Goal: Task Accomplishment & Management: Manage account settings

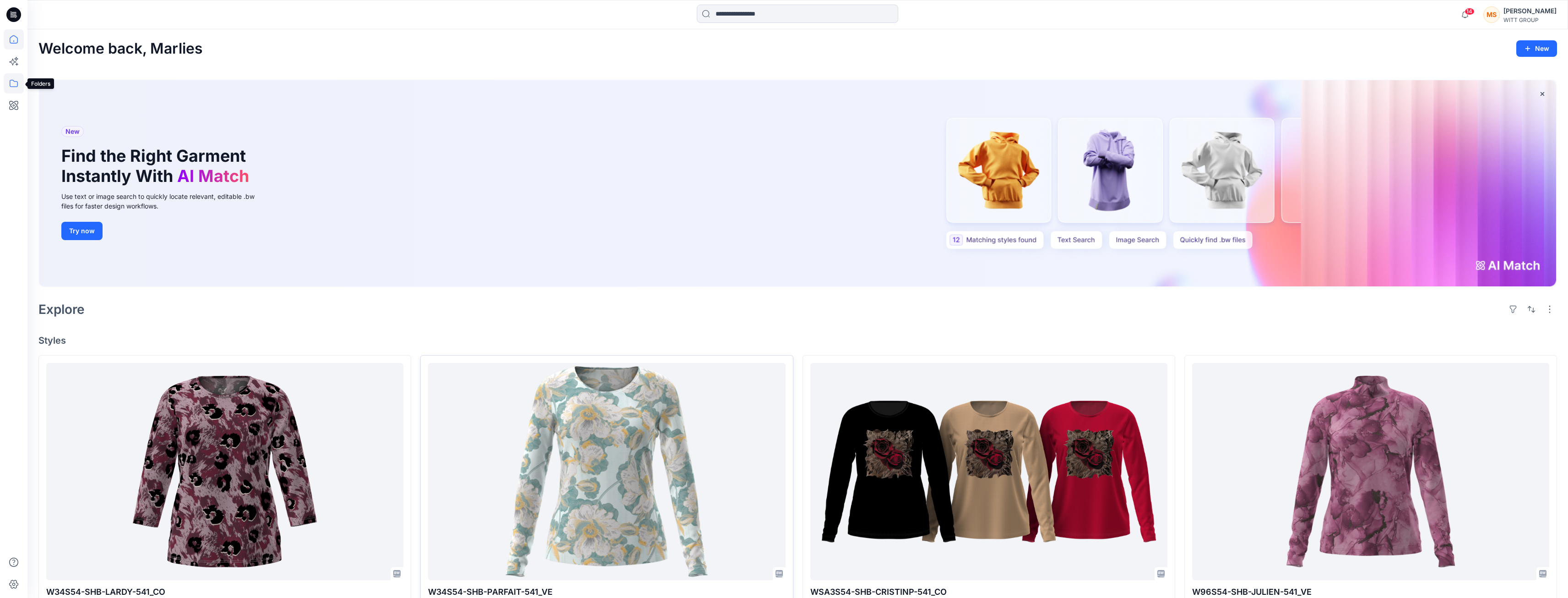
click at [15, 80] on icon at bounding box center [13, 83] width 20 height 20
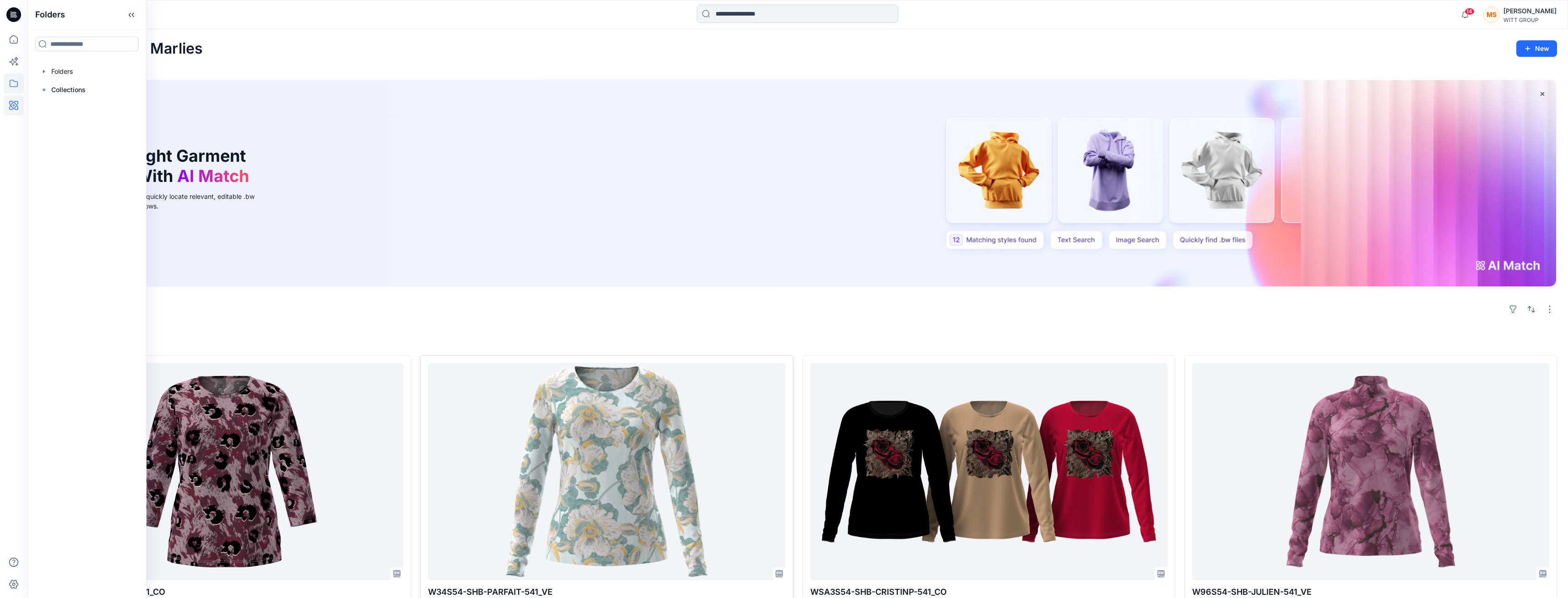
click at [14, 103] on icon at bounding box center [13, 105] width 9 height 9
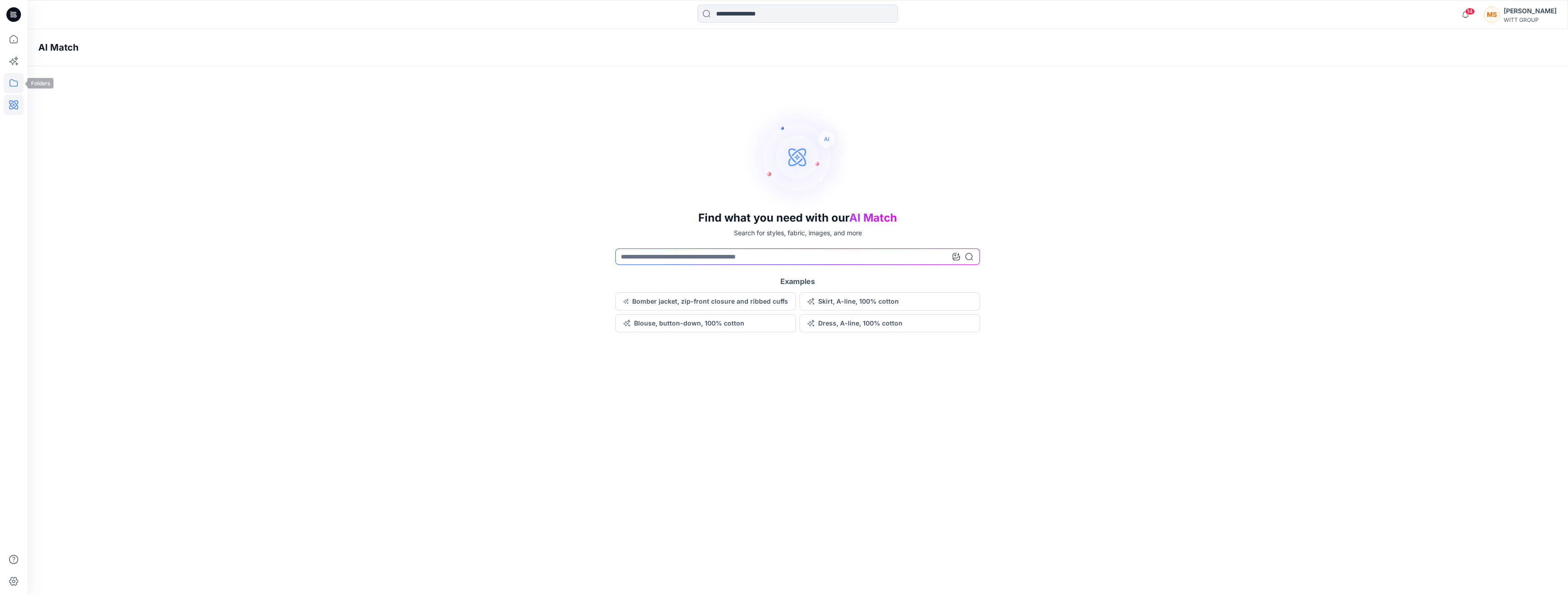
click at [19, 83] on icon at bounding box center [13, 83] width 20 height 20
click at [66, 70] on div at bounding box center [87, 71] width 104 height 18
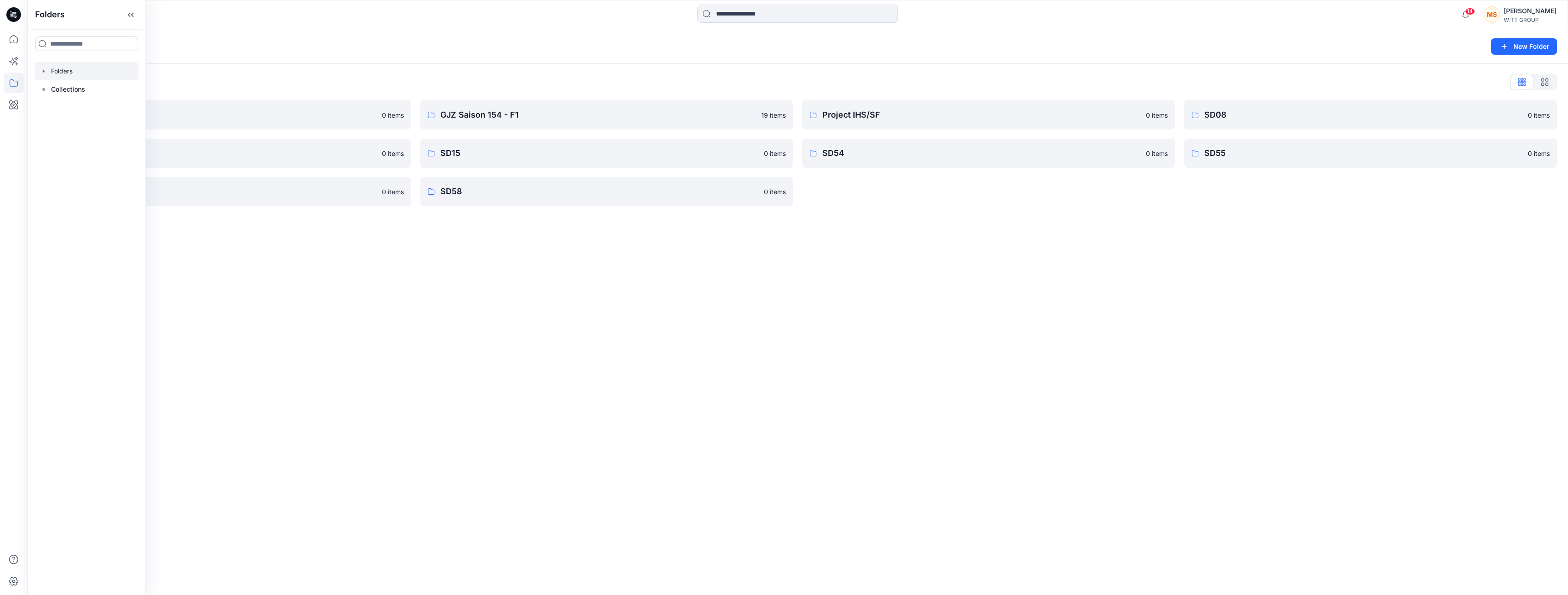
click at [603, 390] on div "Folders New Folder Folders List 3D Bildertest 0 items SD09 0 items SD56 0 items…" at bounding box center [797, 312] width 1541 height 566
click at [608, 107] on link "GJZ Saison 154 - F1" at bounding box center [607, 115] width 373 height 29
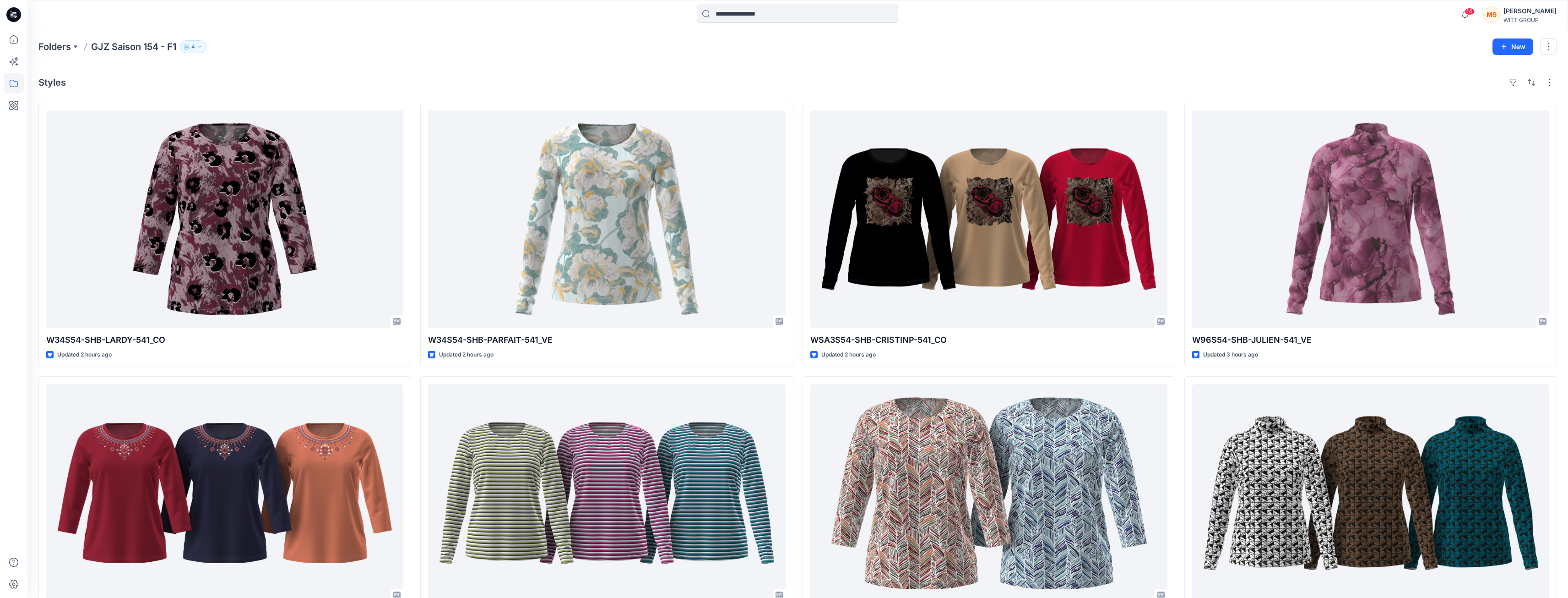
click at [198, 44] on icon "button" at bounding box center [200, 47] width 5 height 5
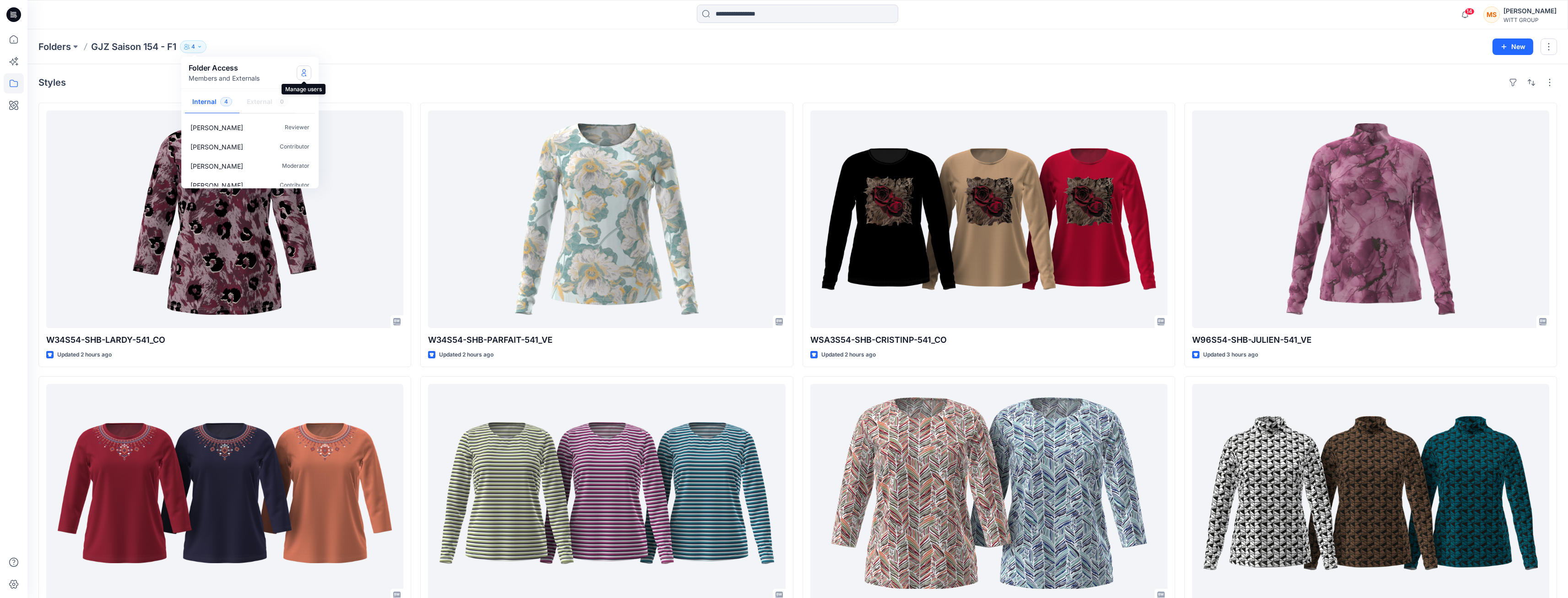
click at [304, 70] on icon "Manage Users" at bounding box center [304, 73] width 8 height 8
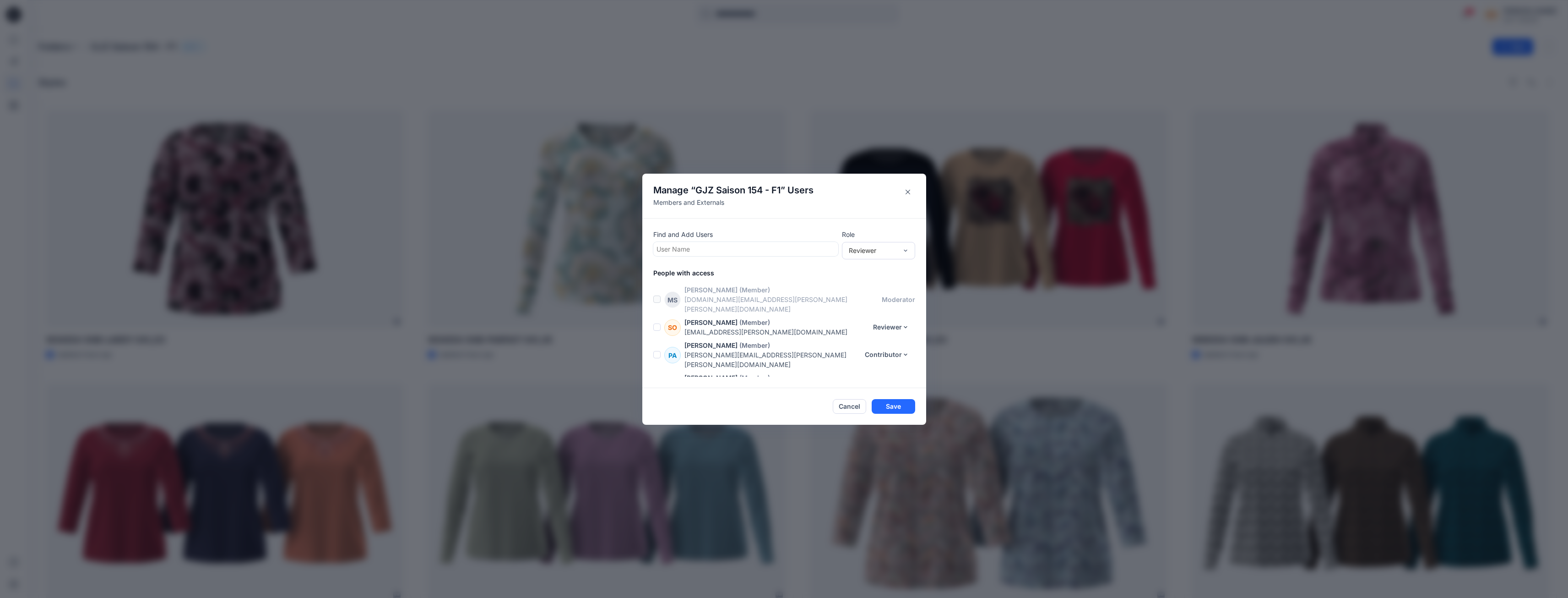
click at [722, 251] on div at bounding box center [746, 249] width 178 height 12
type input "*"
click at [785, 87] on div "Manage “ GJZ Saison 154 - F1 ” Users Members and Externals Find and Add Users o…" at bounding box center [784, 299] width 1568 height 598
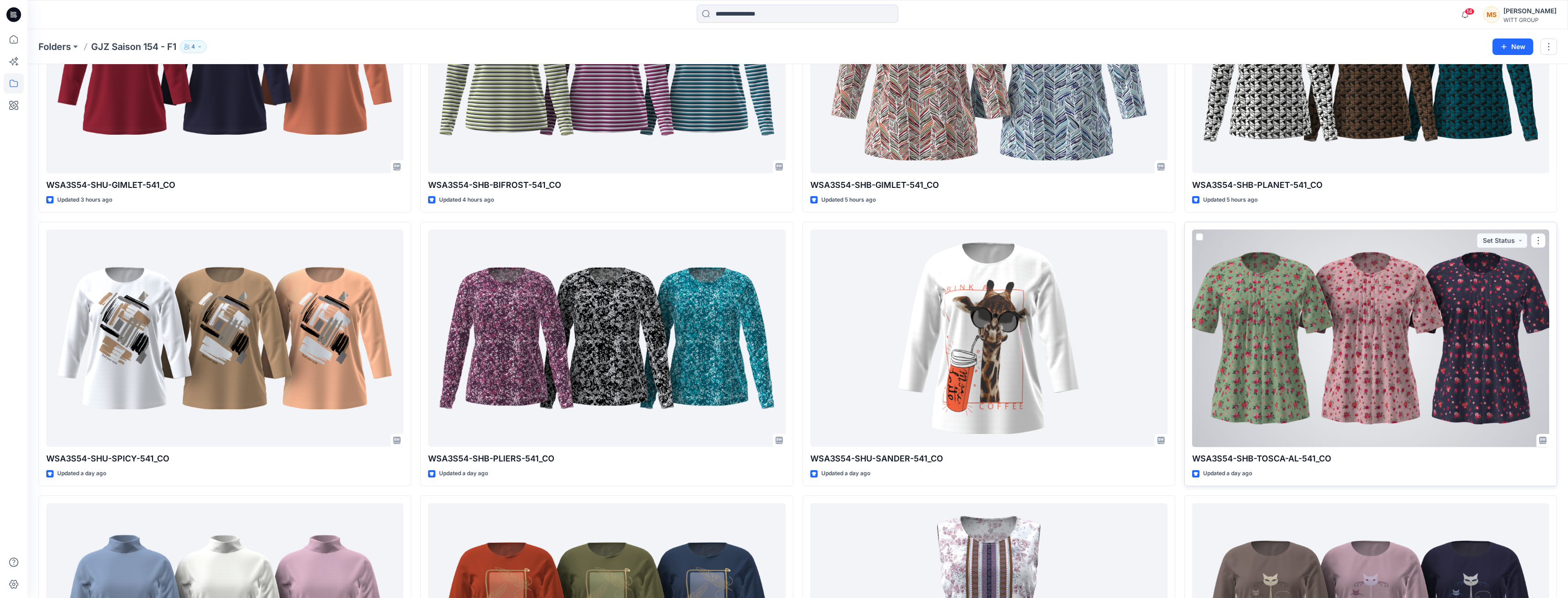
scroll to position [427, 0]
click at [1521, 239] on button "Set Status" at bounding box center [1501, 241] width 50 height 14
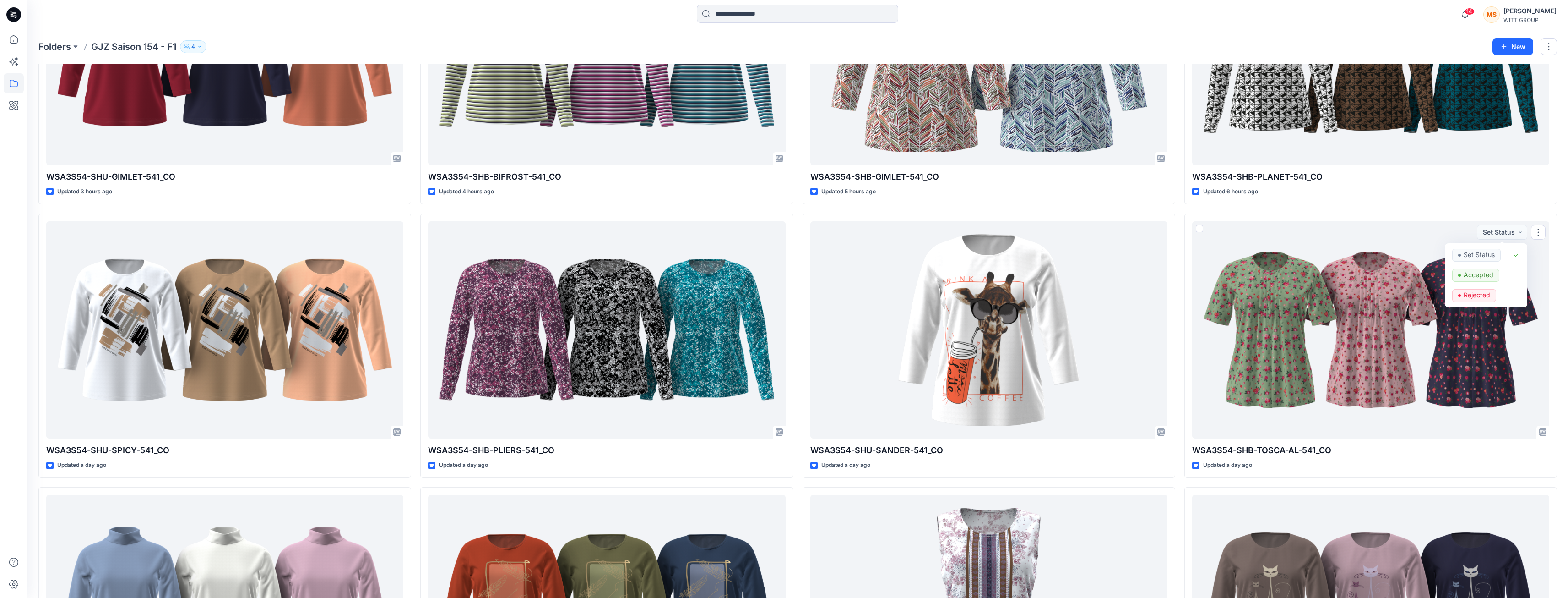
scroll to position [438, 0]
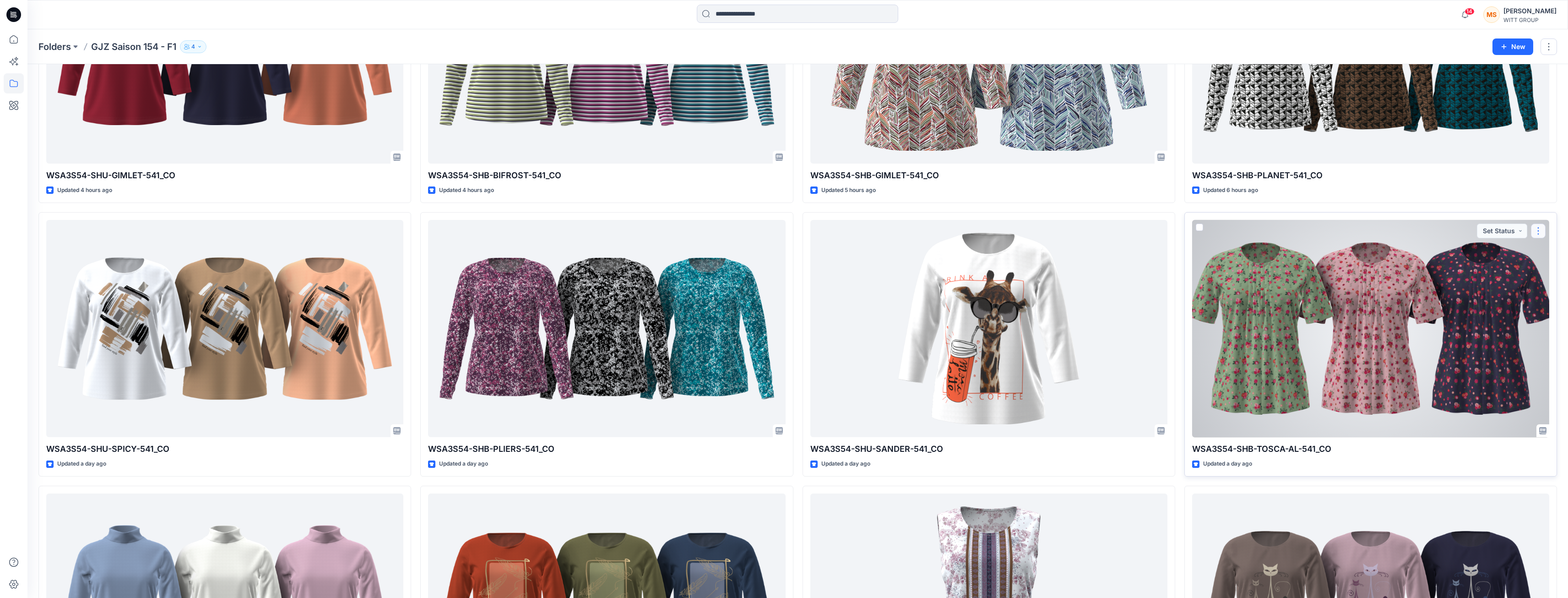
click at [1542, 235] on button "button" at bounding box center [1538, 230] width 14 height 14
click at [1541, 230] on button "button" at bounding box center [1538, 230] width 14 height 14
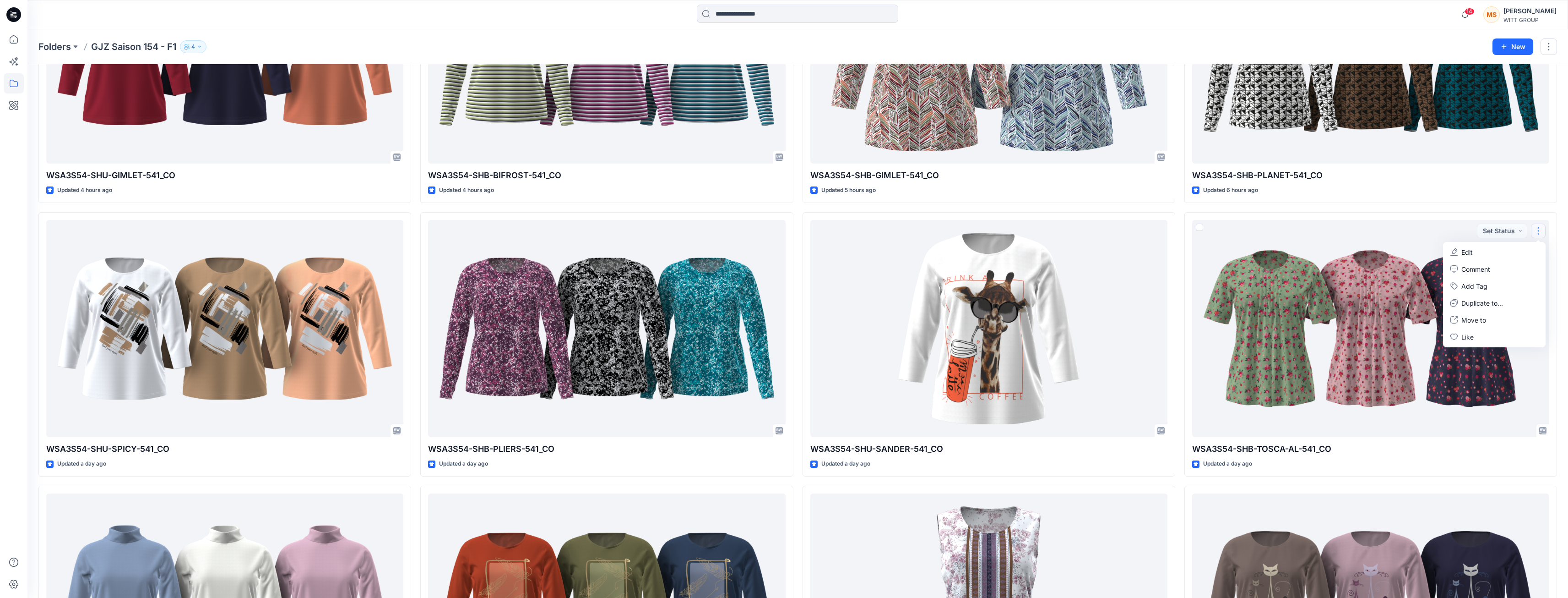
click at [1511, 205] on div "W96S54-SHB-JULIEN-541_VE Updated 3 hours ago WSA3S54-SHB-PLANET-541_CO Updated …" at bounding box center [1371, 344] width 373 height 1359
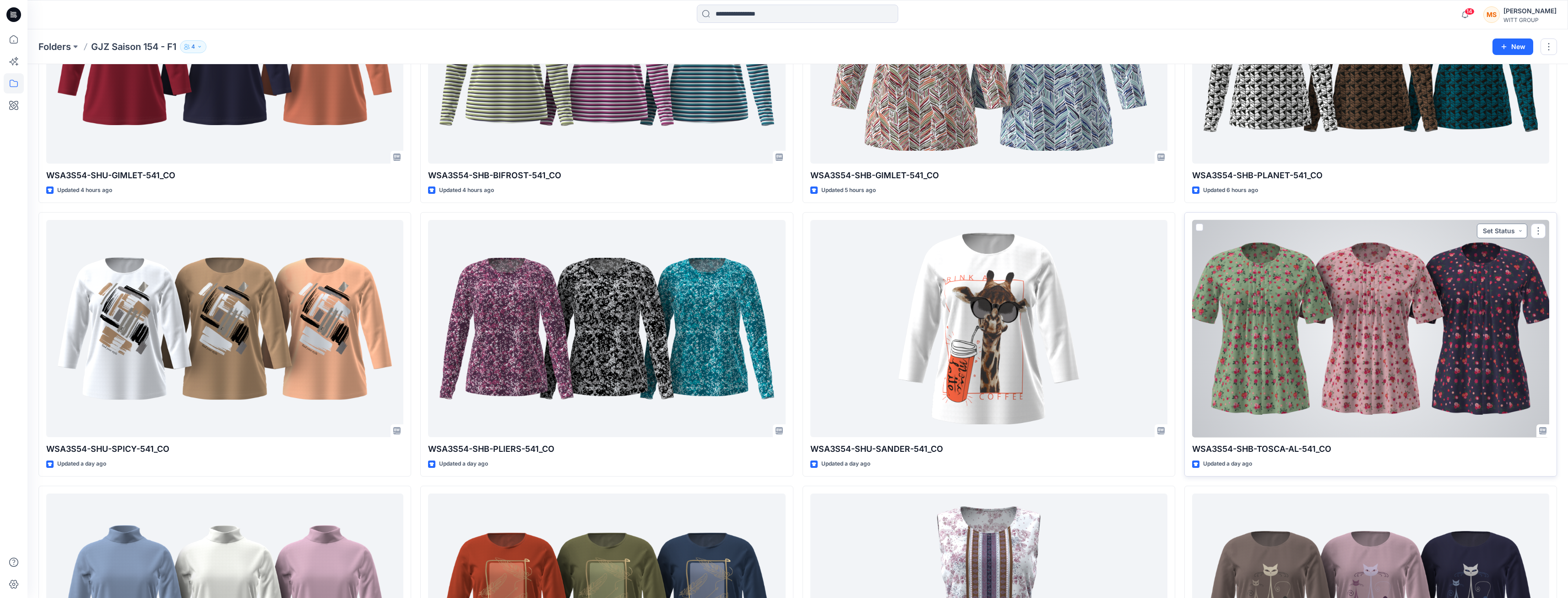
click at [1517, 227] on button "Set Status" at bounding box center [1501, 230] width 50 height 14
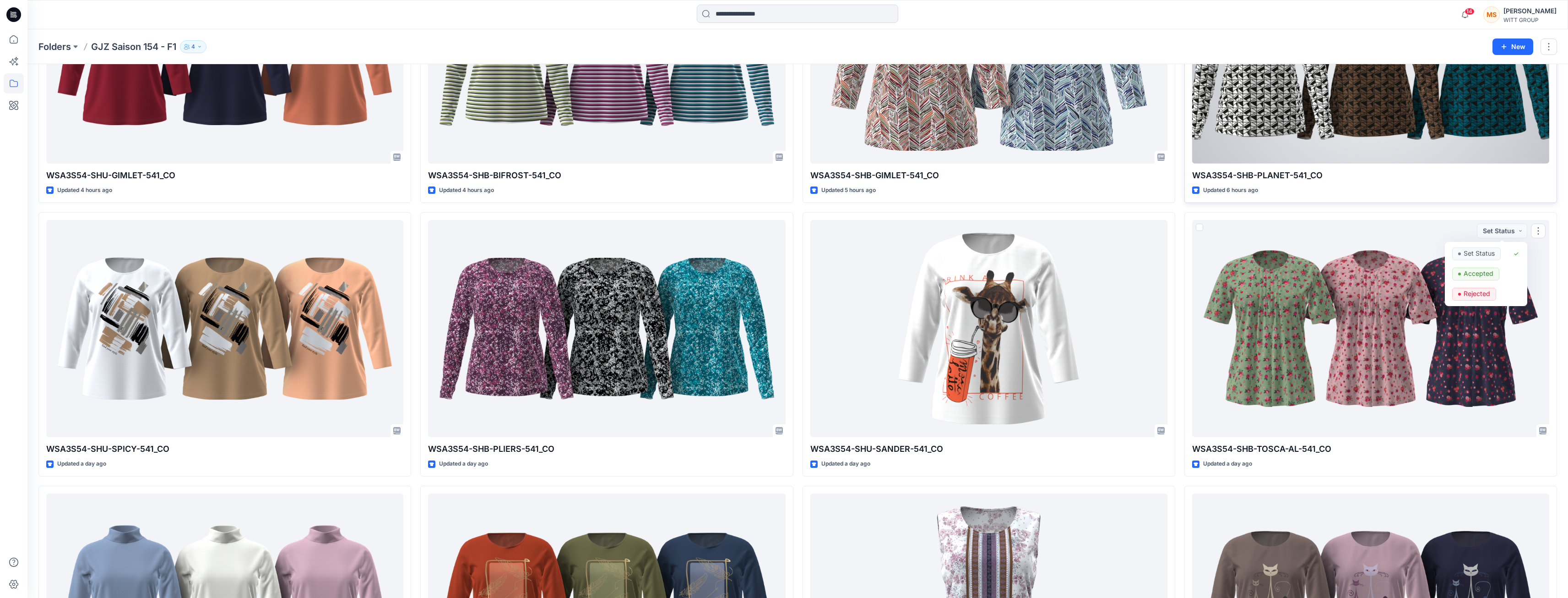
click at [1423, 197] on div "WSA3S54-SHB-PLANET-541_CO Updated 6 hours ago Set Status" at bounding box center [1371, 70] width 373 height 264
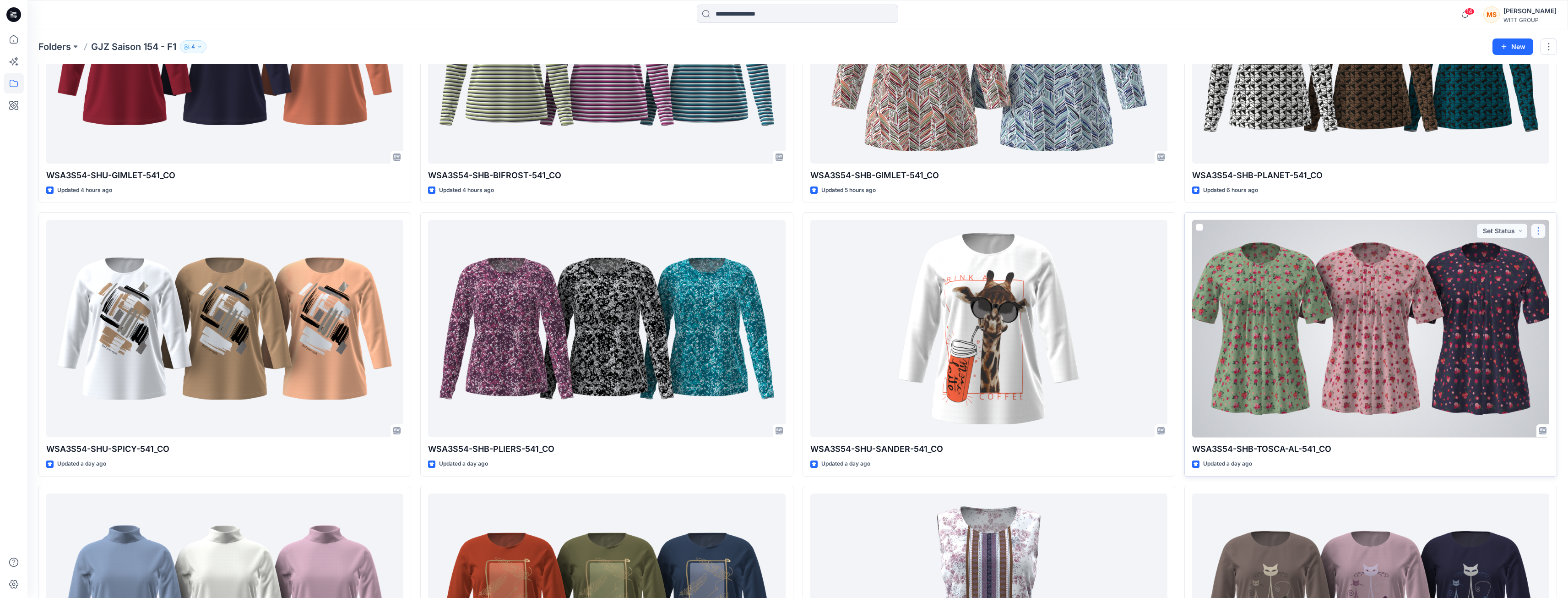
click at [1538, 231] on button "button" at bounding box center [1538, 230] width 14 height 14
click at [1479, 254] on button "Edit" at bounding box center [1495, 252] width 99 height 17
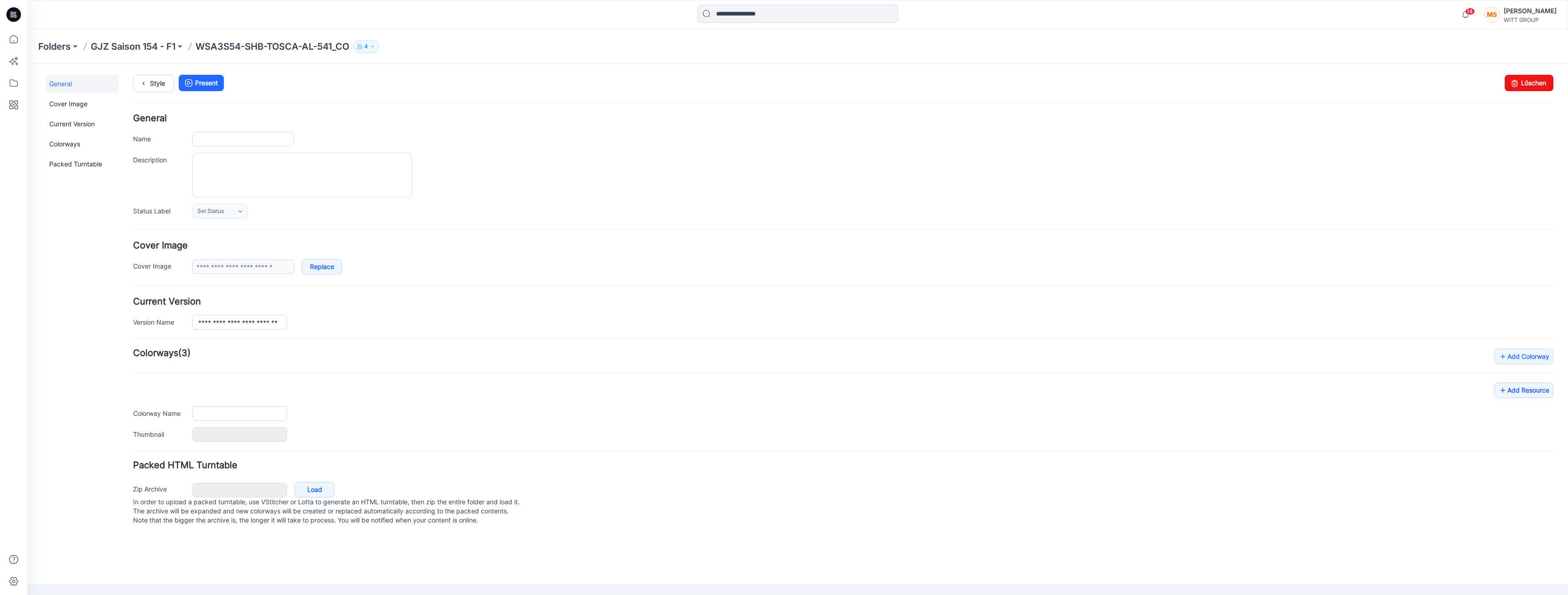
type input "**********"
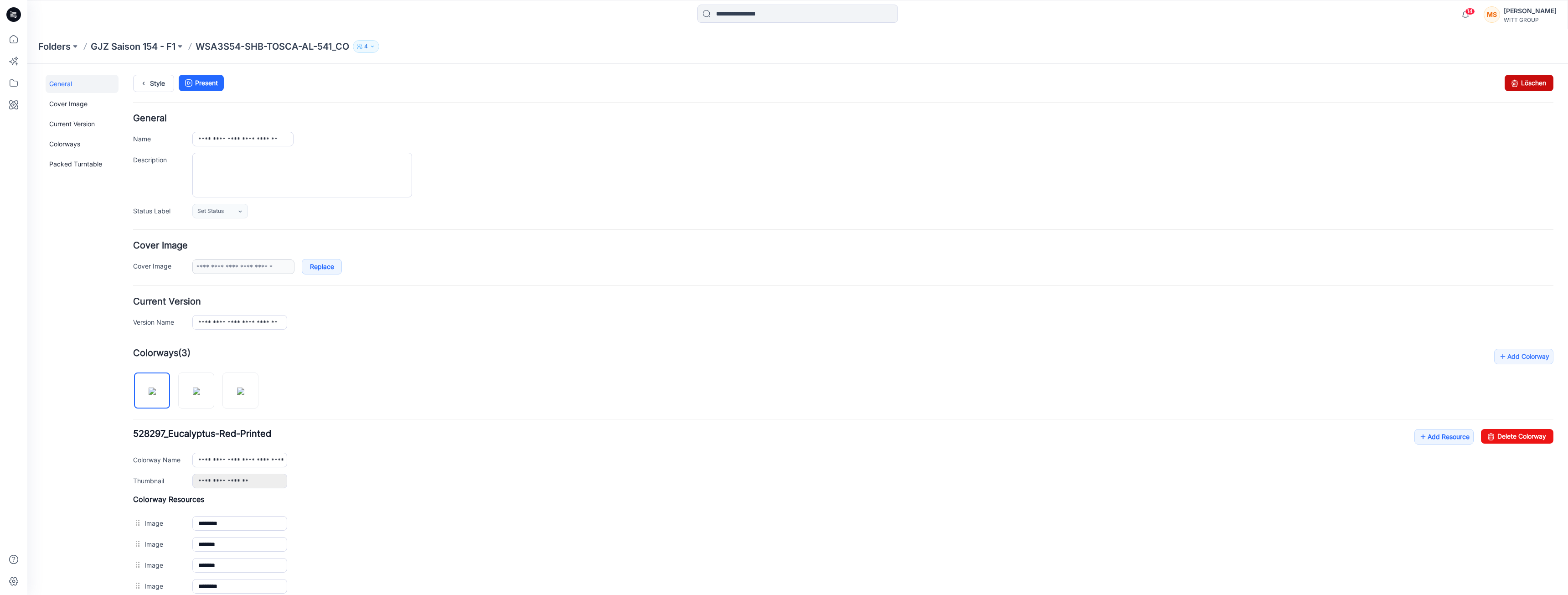
click at [1528, 80] on link "Löschen" at bounding box center [1529, 83] width 48 height 16
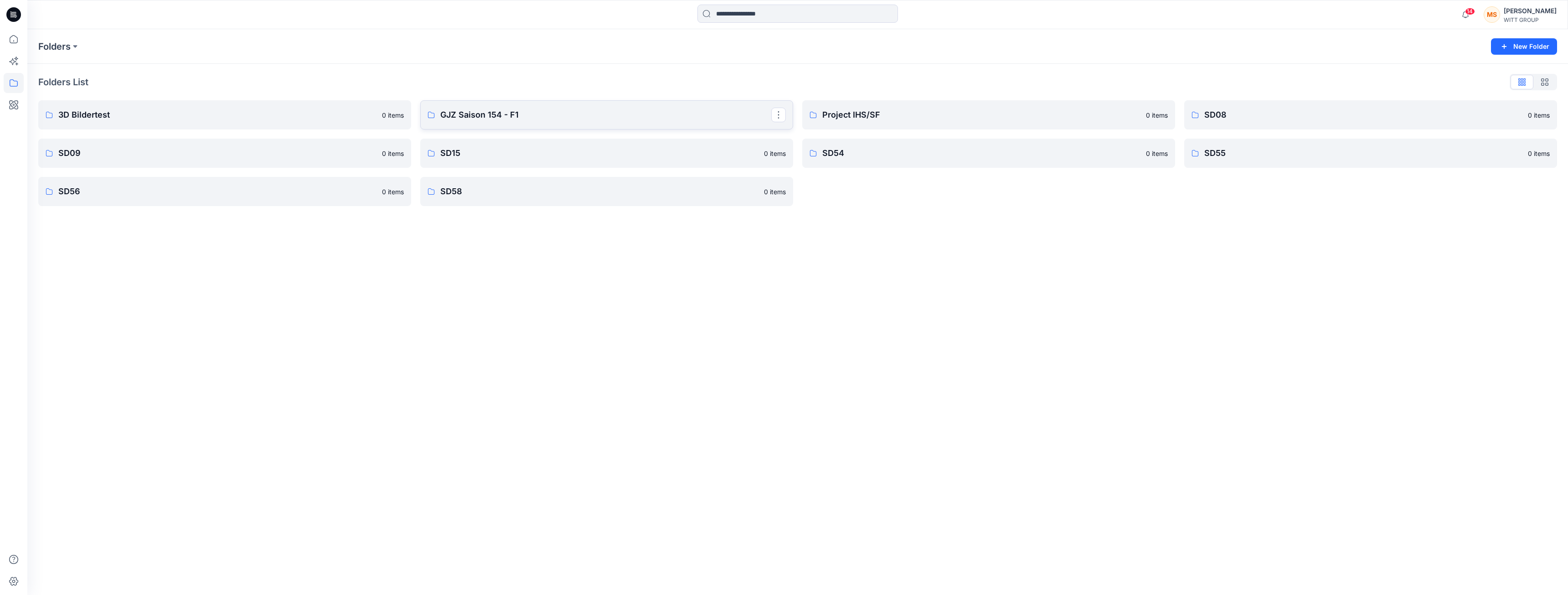
click at [562, 111] on p "GJZ Saison 154 - F1" at bounding box center [605, 115] width 331 height 13
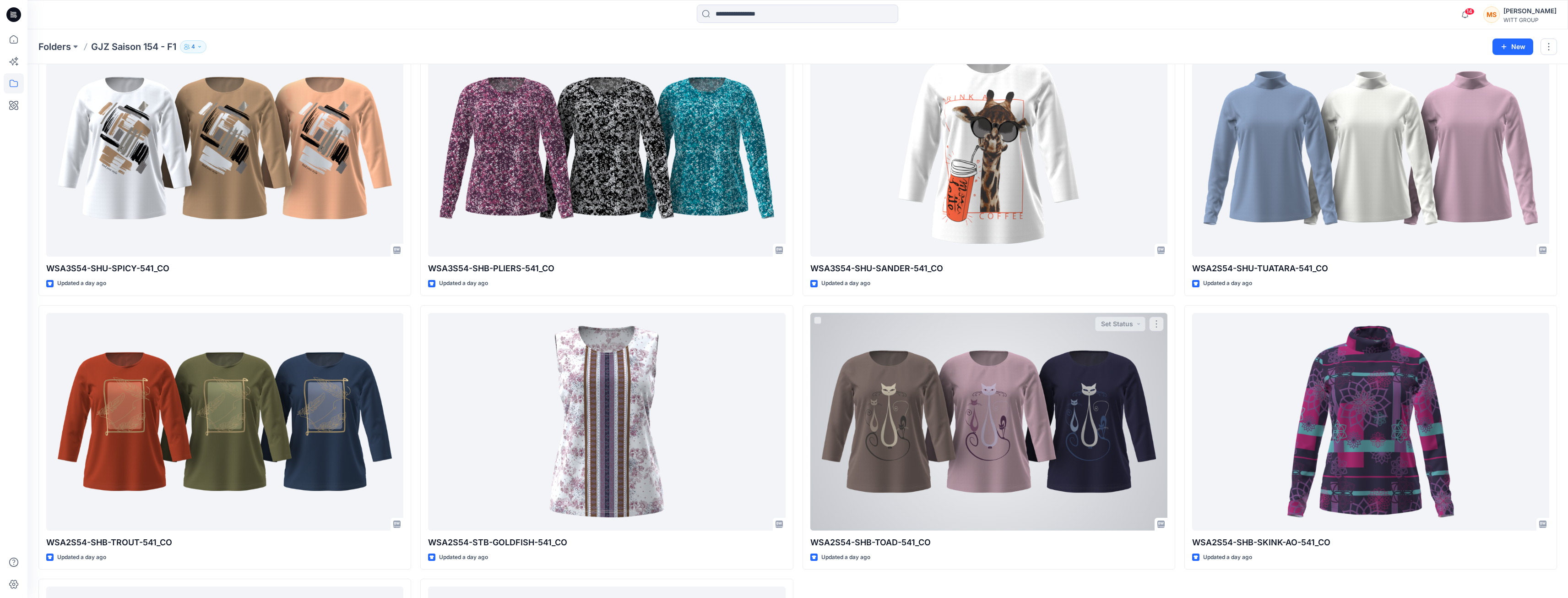
scroll to position [590, 0]
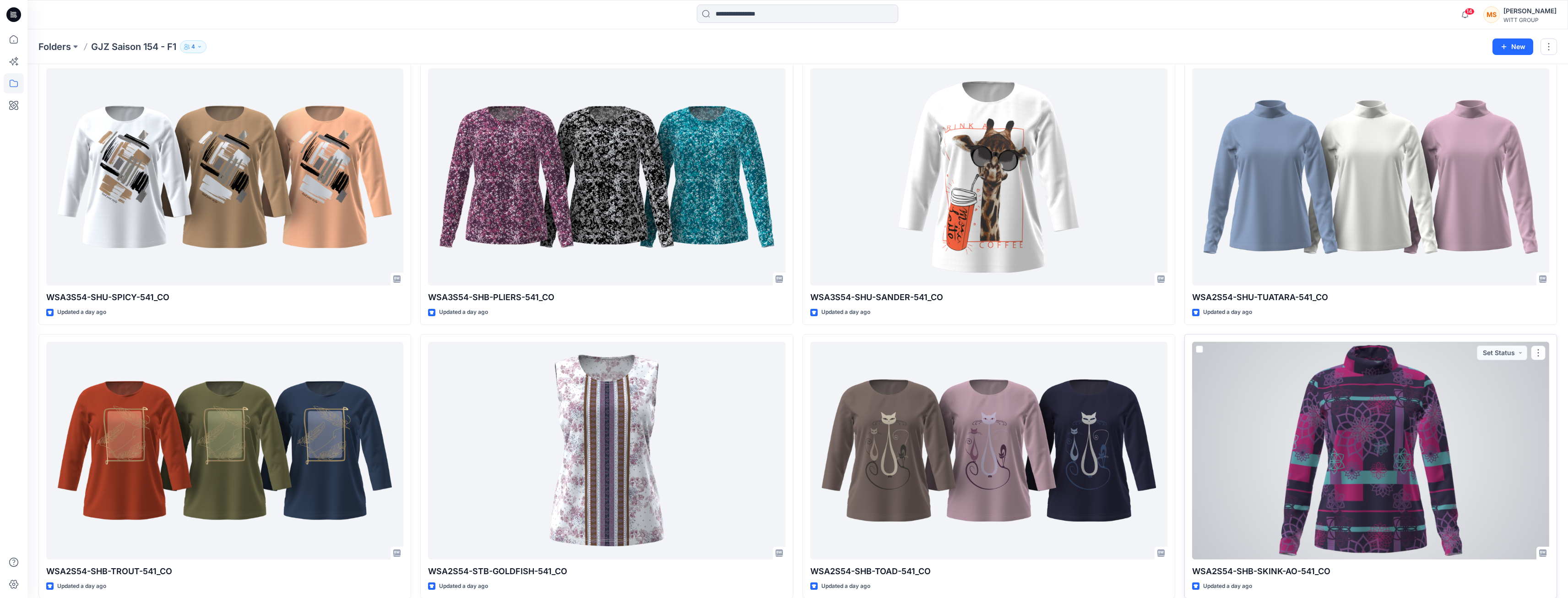
click at [1388, 453] on div at bounding box center [1371, 450] width 357 height 217
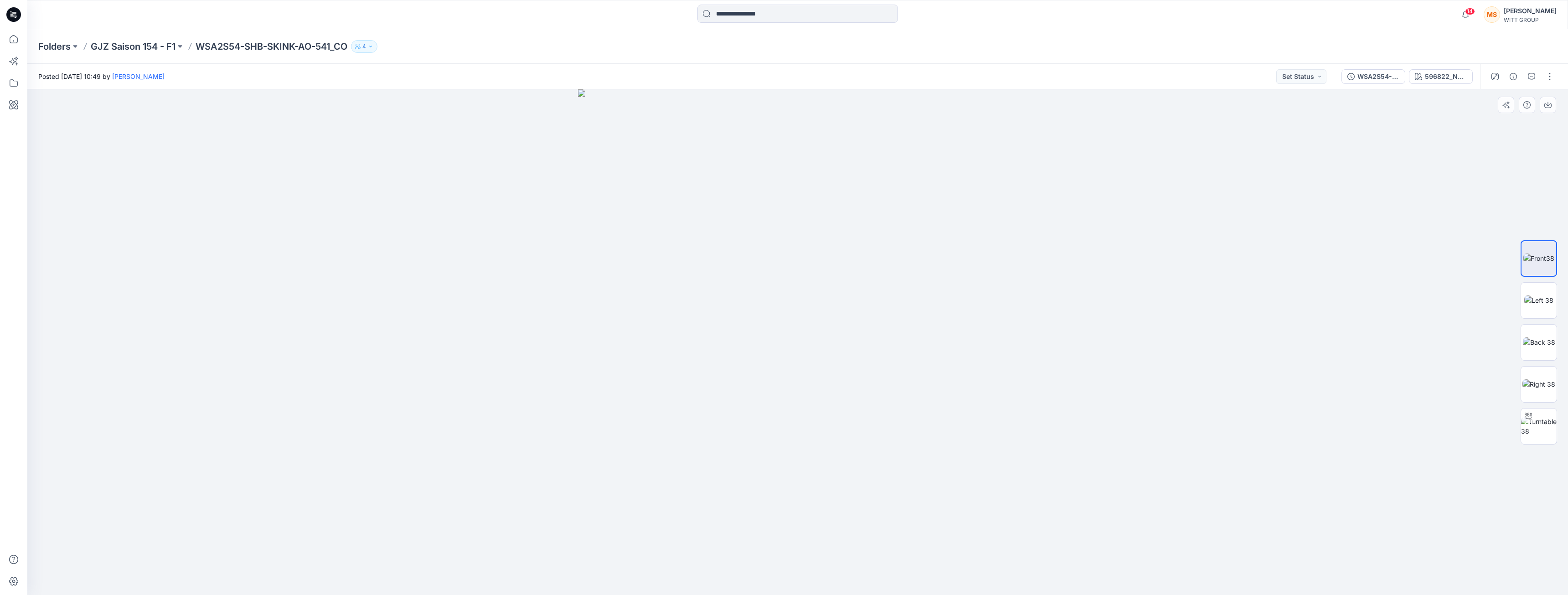
click at [363, 309] on div at bounding box center [797, 342] width 1541 height 506
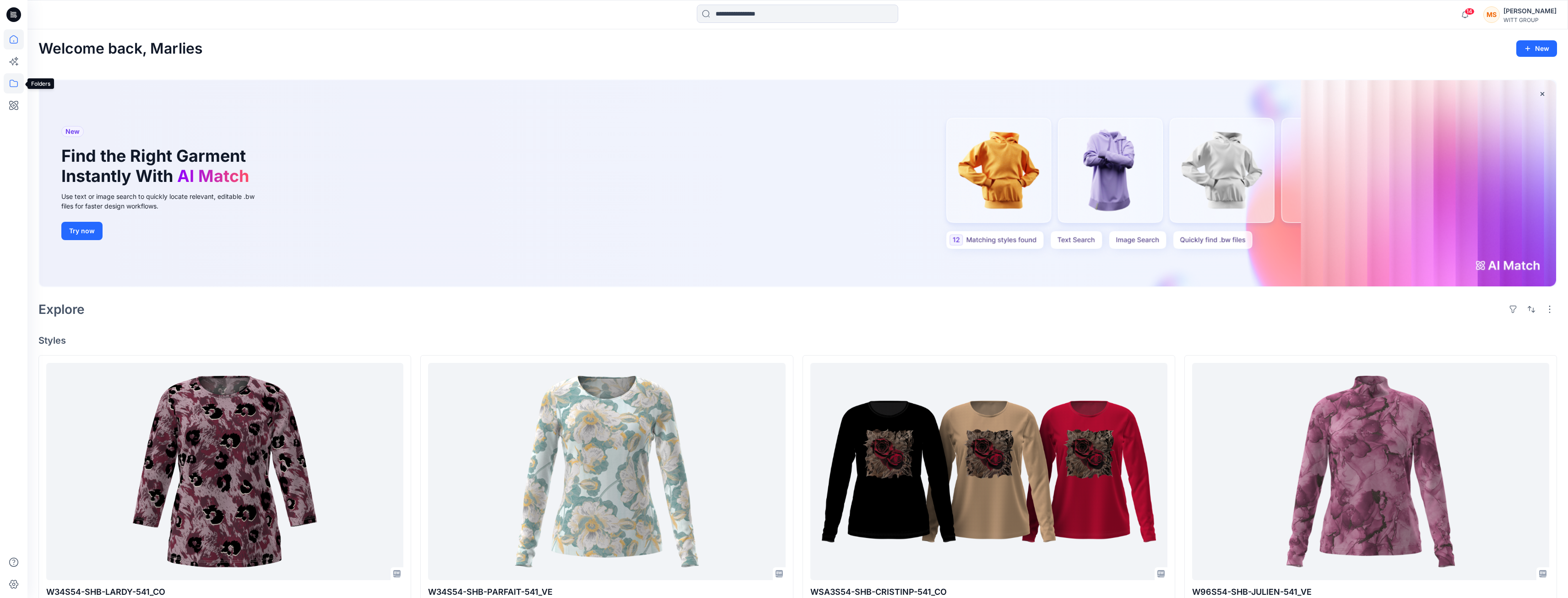
click at [16, 84] on icon at bounding box center [13, 83] width 20 height 20
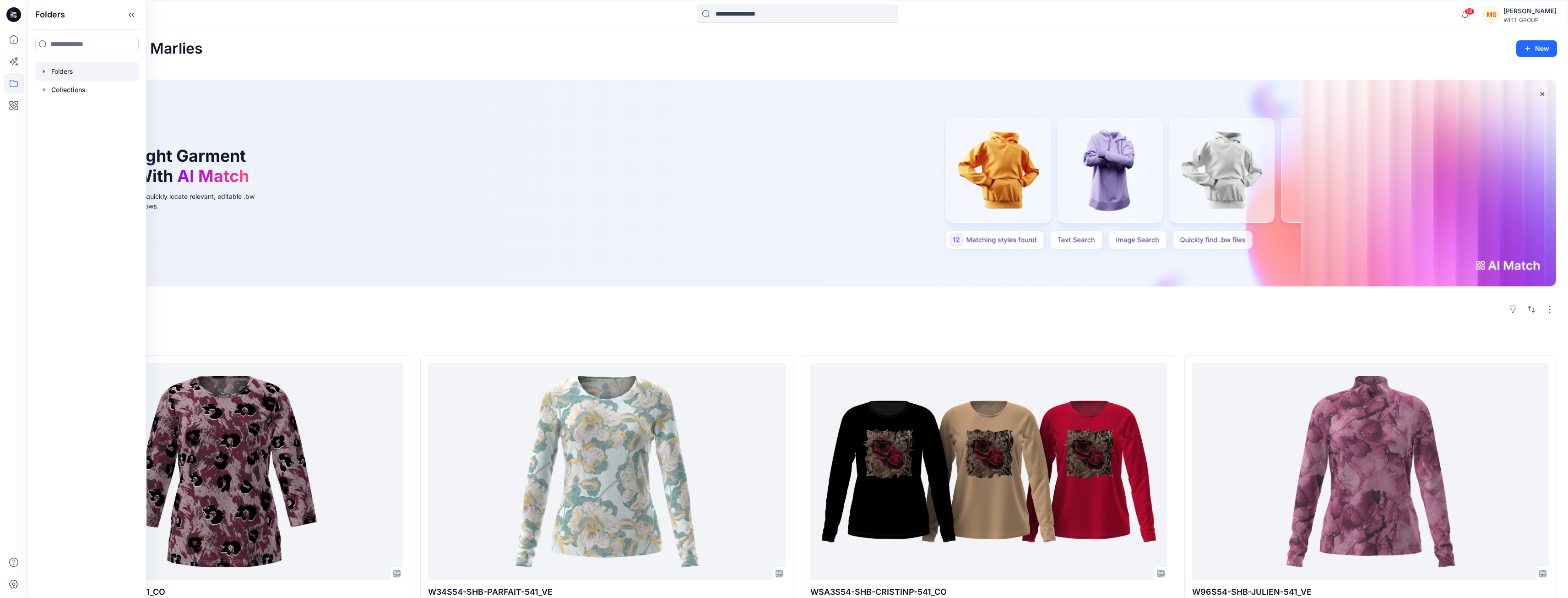
click at [70, 77] on div at bounding box center [87, 71] width 104 height 19
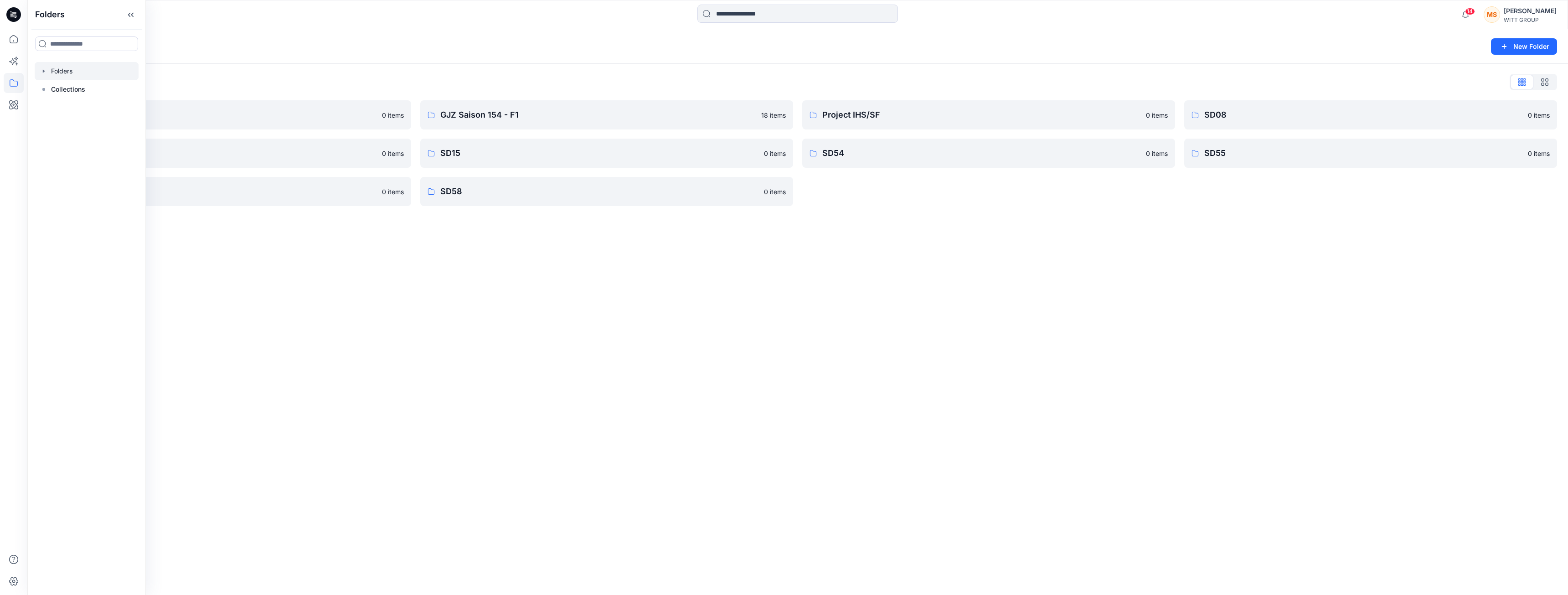
click at [486, 293] on div "Folders New Folder Folders List 3D Bildertest 0 items SD09 0 items SD56 0 items…" at bounding box center [797, 312] width 1541 height 566
click at [514, 115] on p "GJZ Saison 154 - F1" at bounding box center [605, 115] width 331 height 13
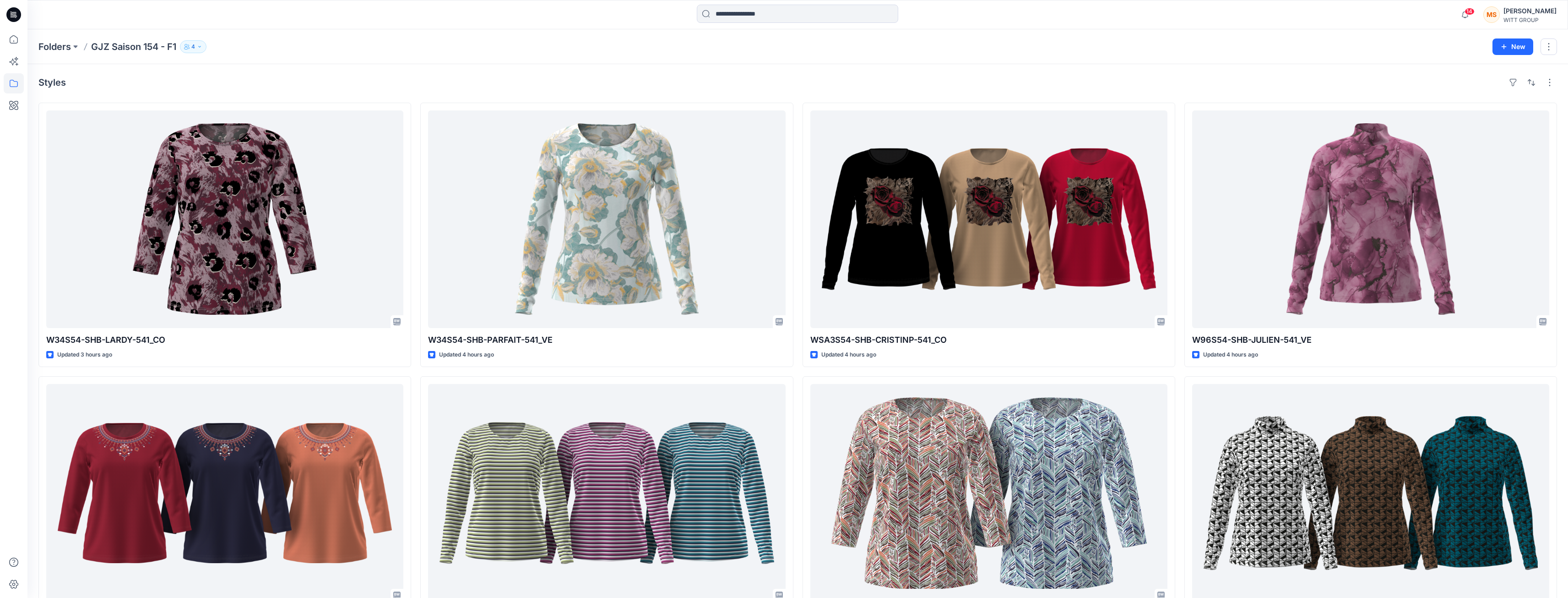
click at [202, 46] on icon "button" at bounding box center [200, 47] width 5 height 5
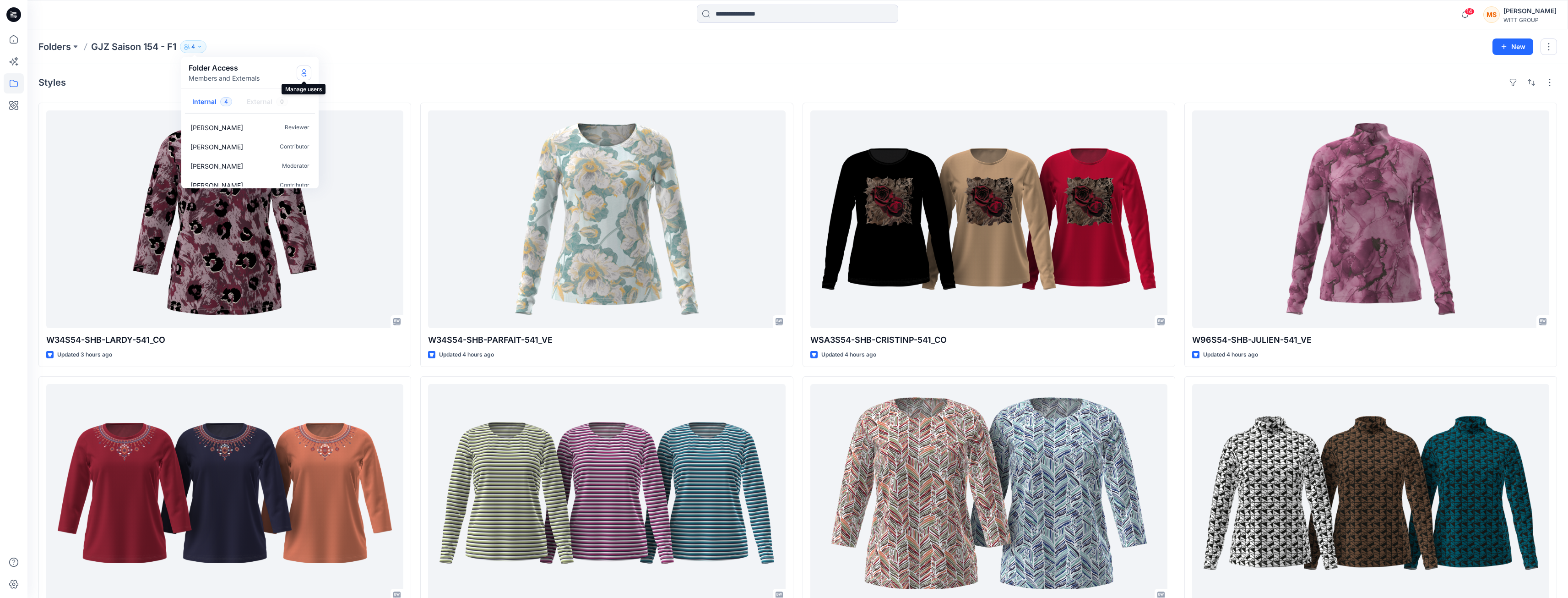
click at [305, 72] on icon "Manage Users" at bounding box center [304, 73] width 8 height 8
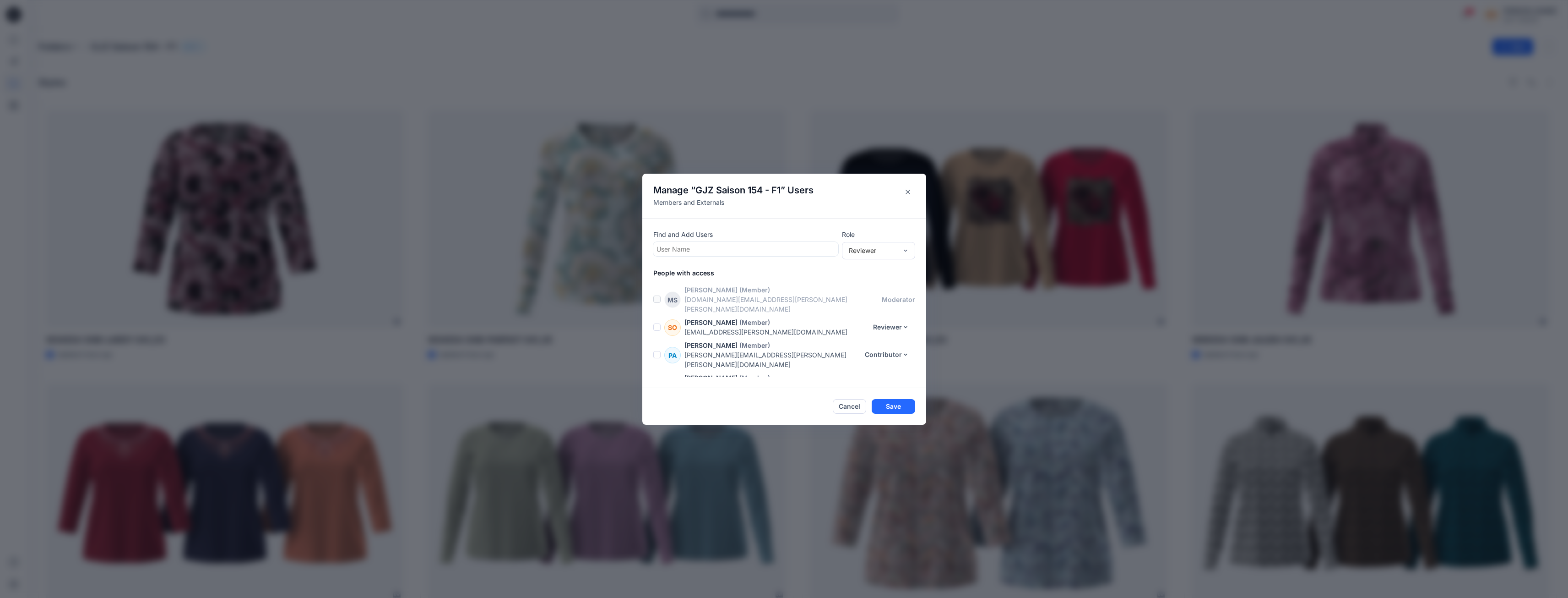
click at [712, 250] on div at bounding box center [746, 249] width 178 height 12
type input "****"
drag, startPoint x: 676, startPoint y: 251, endPoint x: 639, endPoint y: 249, distance: 37.1
click at [639, 249] on div "Manage “ GJZ Saison 154 - F1 ” Users Members and Externals Find and Add Users U…" at bounding box center [784, 299] width 1568 height 598
click at [760, 228] on div "Find and Add Users User Name Role Reviewer People with access [PERSON_NAME] (Me…" at bounding box center [784, 303] width 284 height 170
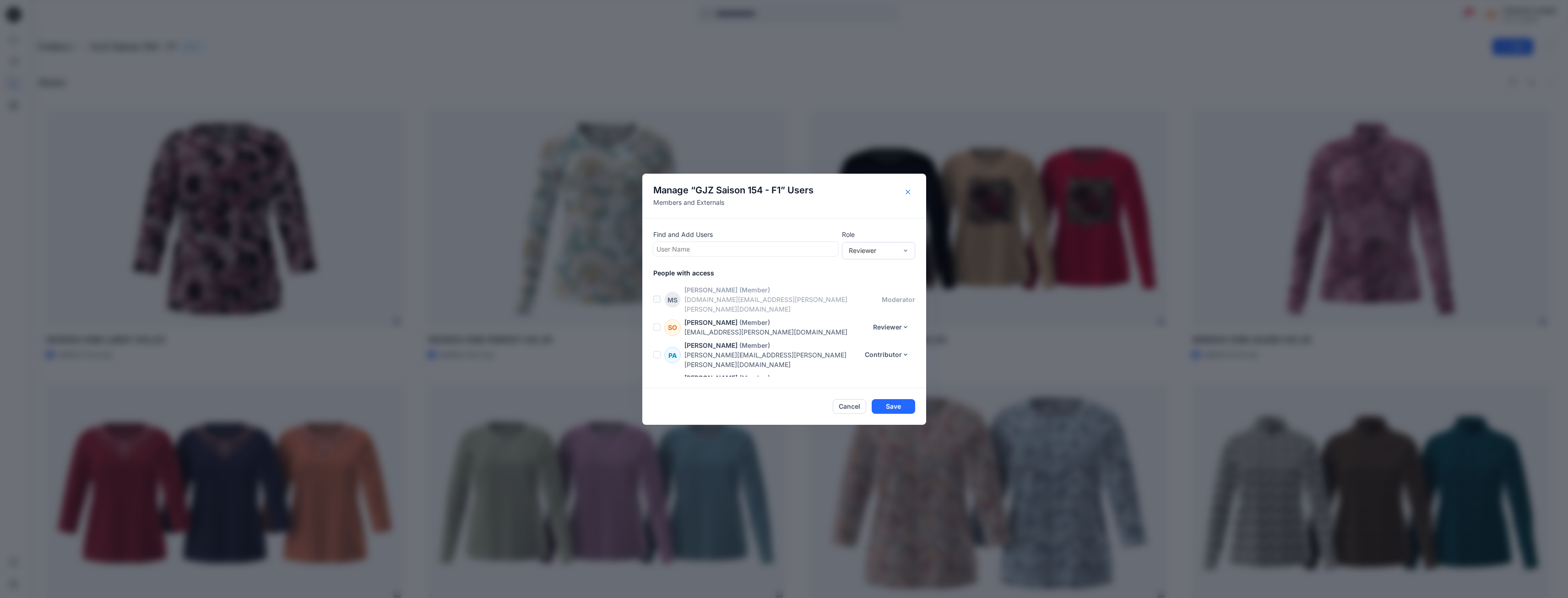
click at [910, 193] on icon "Close" at bounding box center [908, 191] width 5 height 5
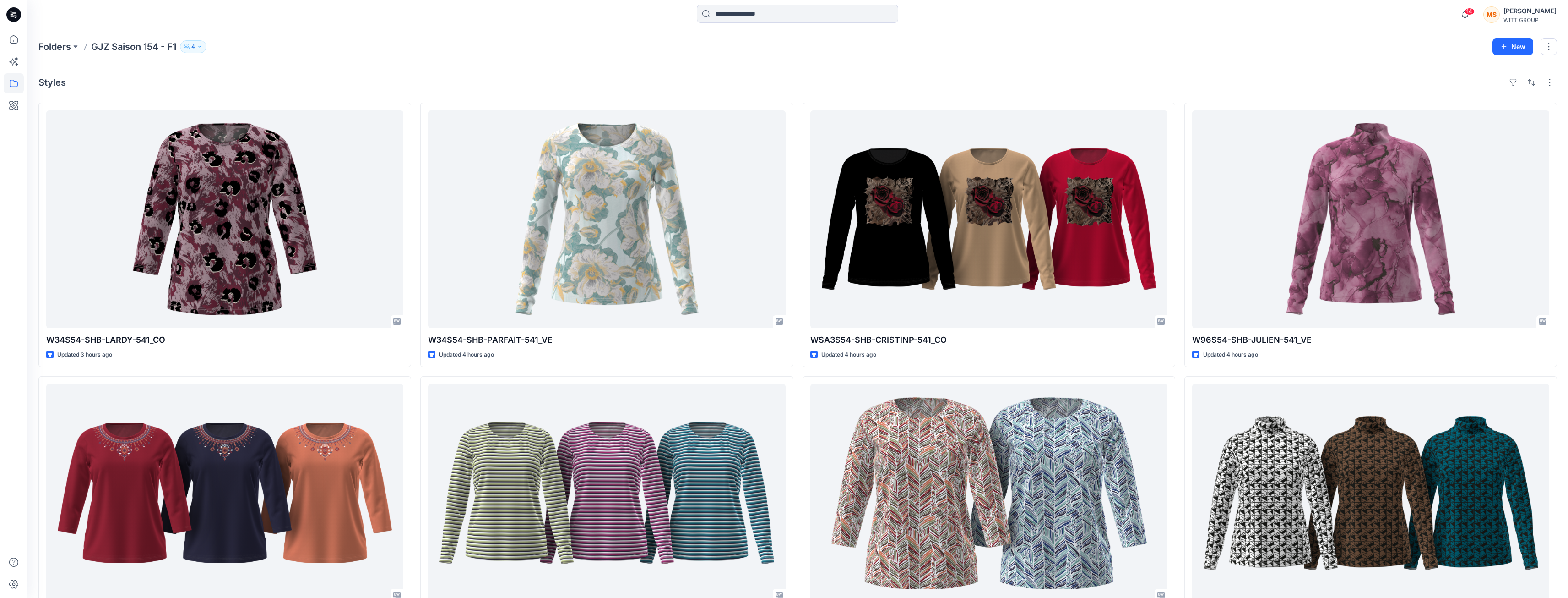
click at [762, 77] on div "Styles" at bounding box center [797, 82] width 1519 height 14
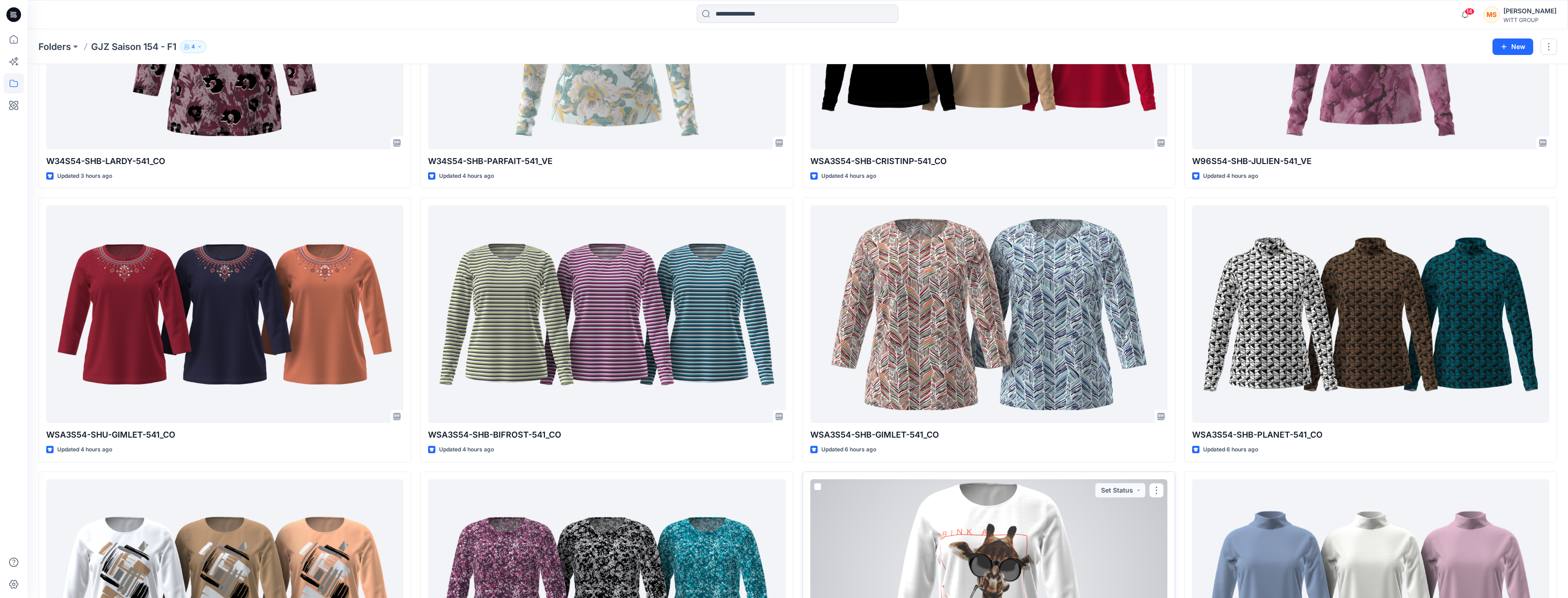
scroll to position [137, 0]
